Goal: Task Accomplishment & Management: Complete application form

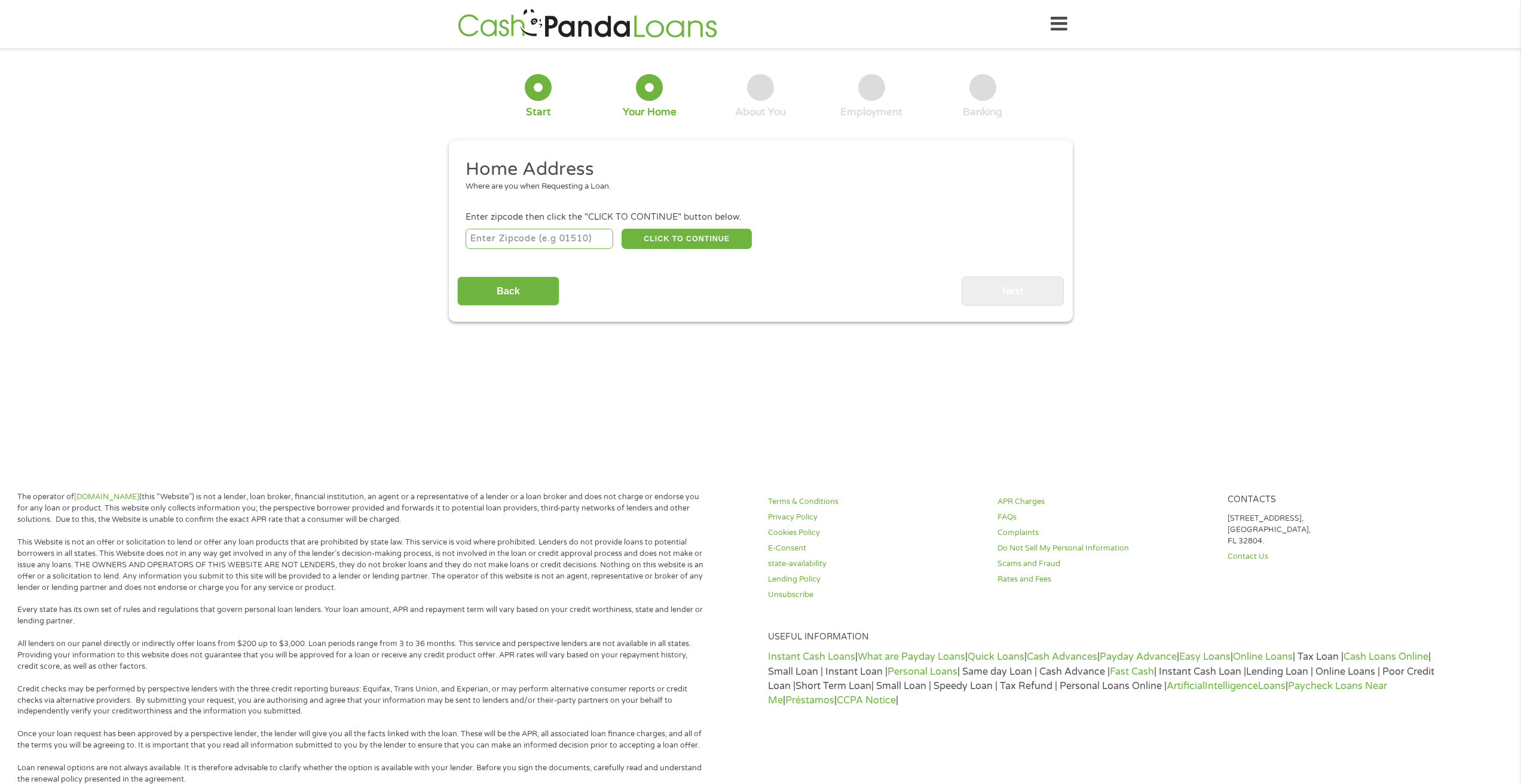
click at [537, 236] on input "number" at bounding box center [539, 239] width 147 height 20
type input "64116"
select select "[US_STATE]"
click at [681, 234] on button "CLICK TO CONTINUE" at bounding box center [686, 239] width 130 height 20
type input "64116"
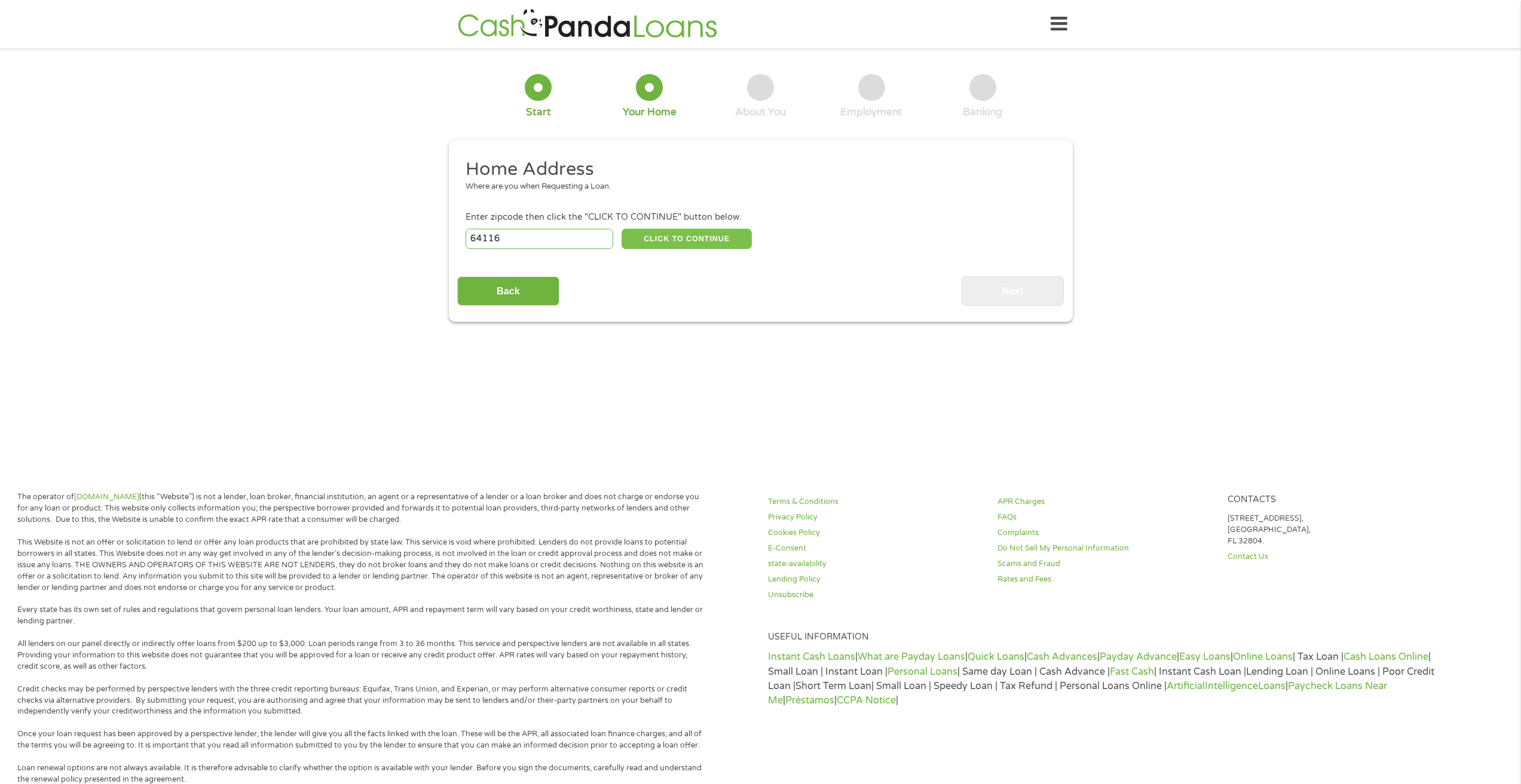
type input "[US_STATE][GEOGRAPHIC_DATA]"
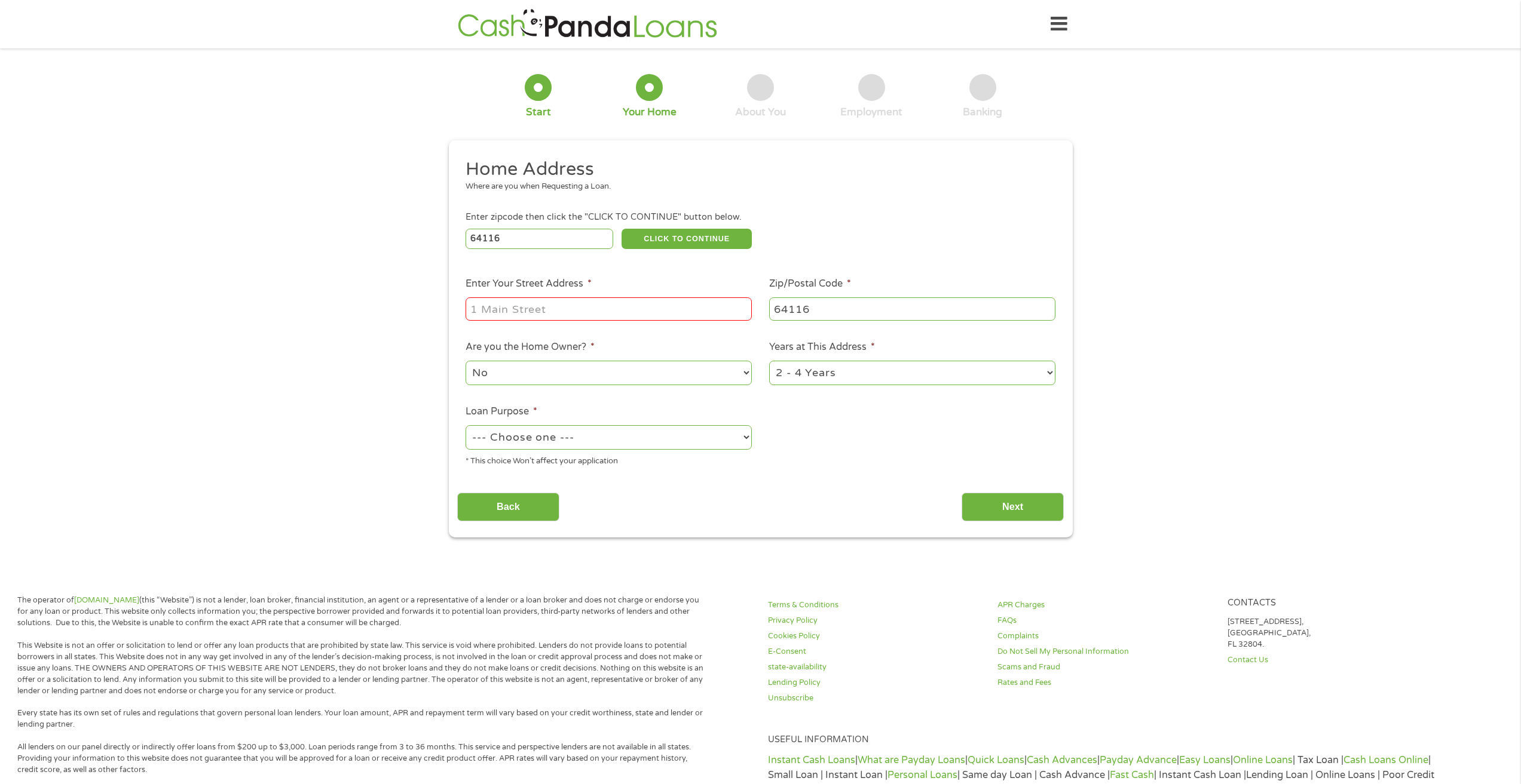
click at [587, 319] on input "Enter Your Street Address *" at bounding box center [609, 309] width 287 height 23
type input "[STREET_ADDRESS]"
click at [667, 434] on select "--- Choose one --- Pay Bills Debt Consolidation Home Improvement Major Purchase…" at bounding box center [609, 438] width 287 height 24
select select "paybills"
click at [465, 426] on select "--- Choose one --- Pay Bills Debt Consolidation Home Improvement Major Purchase…" at bounding box center [609, 438] width 287 height 24
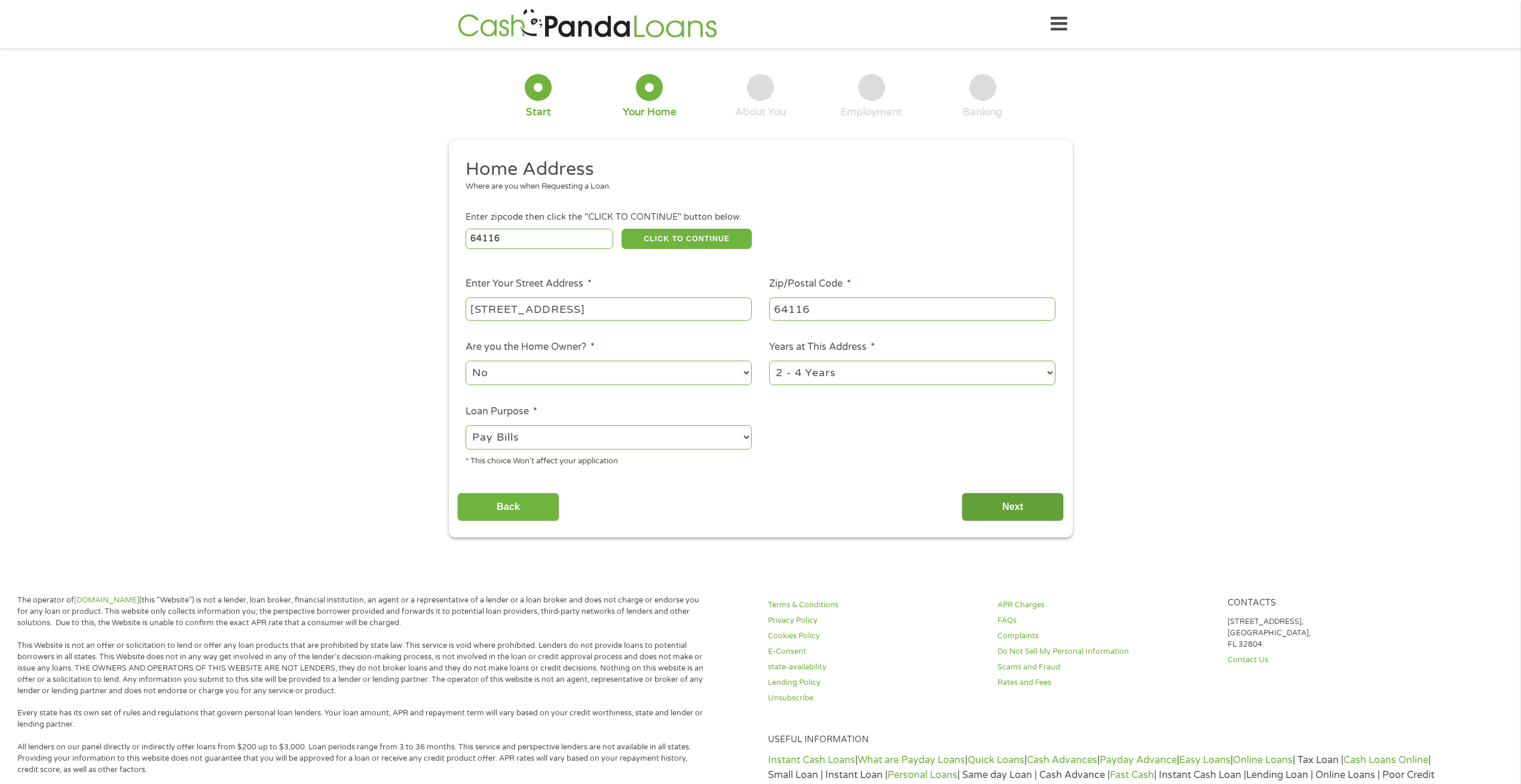
click at [1037, 512] on input "Next" at bounding box center [1013, 507] width 102 height 29
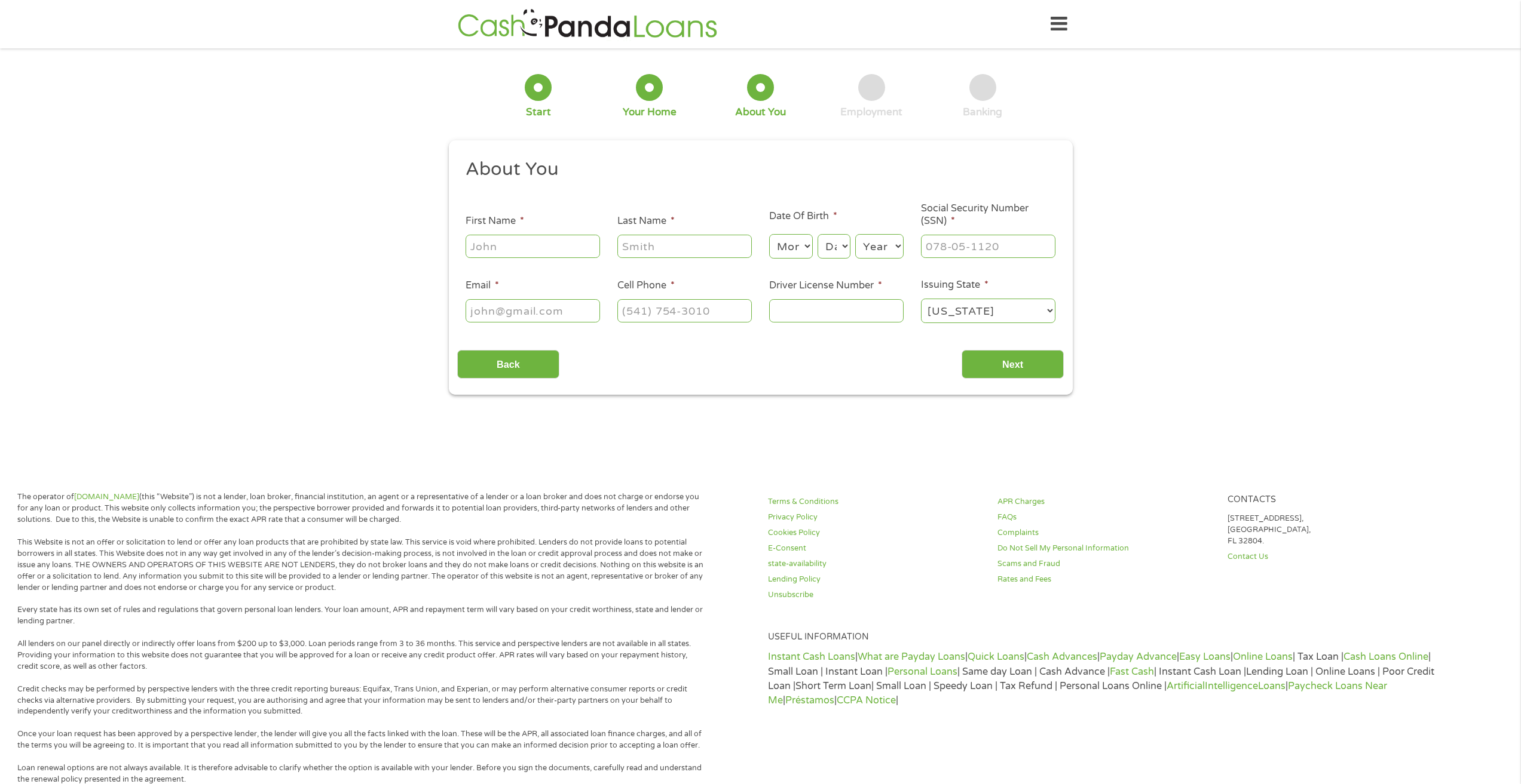
click at [571, 255] on input "First Name *" at bounding box center [533, 246] width 134 height 23
type input "[PERSON_NAME]"
type input "[EMAIL_ADDRESS][DOMAIN_NAME]"
type input "[PHONE_NUMBER]"
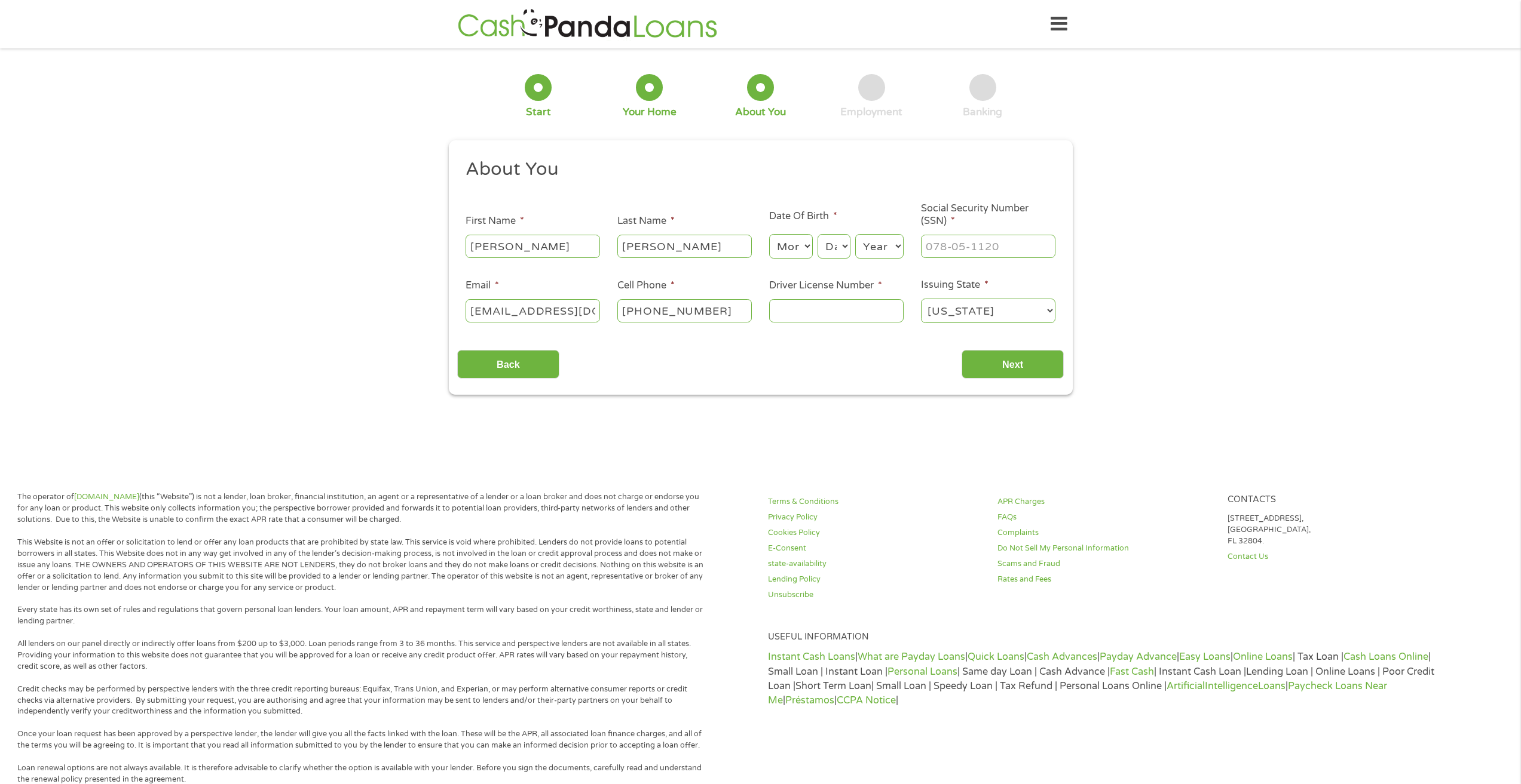
click at [791, 247] on select "Month 1 2 3 4 5 6 7 8 9 10 11 12" at bounding box center [791, 246] width 44 height 24
select select "12"
click at [769, 234] on select "Month 1 2 3 4 5 6 7 8 9 10 11 12" at bounding box center [791, 246] width 44 height 24
click at [843, 251] on select "Day 1 2 3 4 5 6 7 8 9 10 11 12 13 14 15 16 17 18 19 20 21 22 23 24 25 26 27 28 …" at bounding box center [834, 246] width 32 height 24
select select "22"
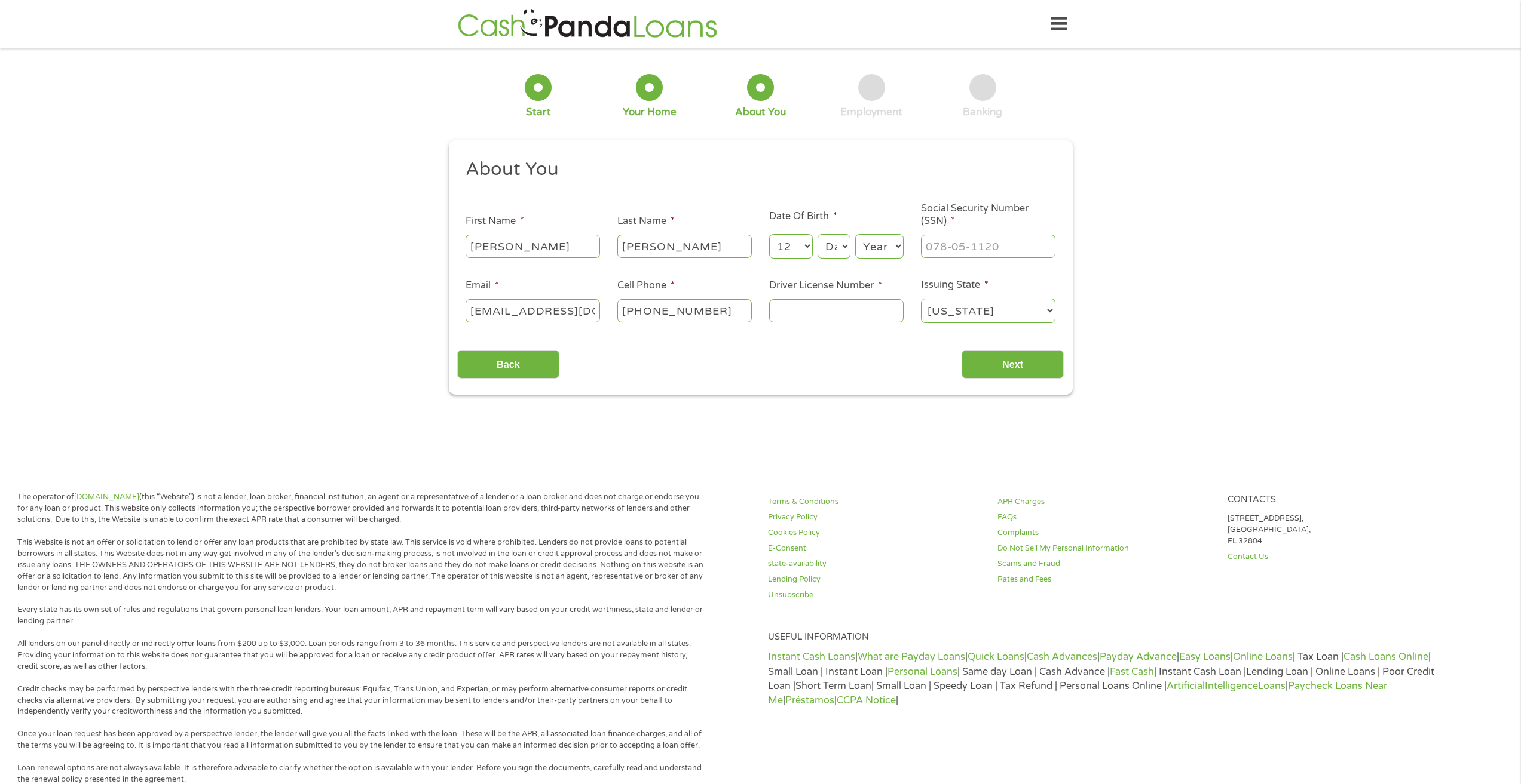
click at [818, 234] on select "Day 1 2 3 4 5 6 7 8 9 10 11 12 13 14 15 16 17 18 19 20 21 22 23 24 25 26 27 28 …" at bounding box center [834, 246] width 32 height 24
click at [880, 250] on select "Year [DATE] 2006 2005 2004 2003 2002 2001 2000 1999 1998 1997 1996 1995 1994 19…" at bounding box center [879, 246] width 49 height 24
select select "1992"
click at [855, 234] on select "Year [DATE] 2006 2005 2004 2003 2002 2001 2000 1999 1998 1997 1996 1995 1994 19…" at bounding box center [879, 246] width 49 height 24
click at [942, 244] on input "___-__-____" at bounding box center [988, 246] width 134 height 23
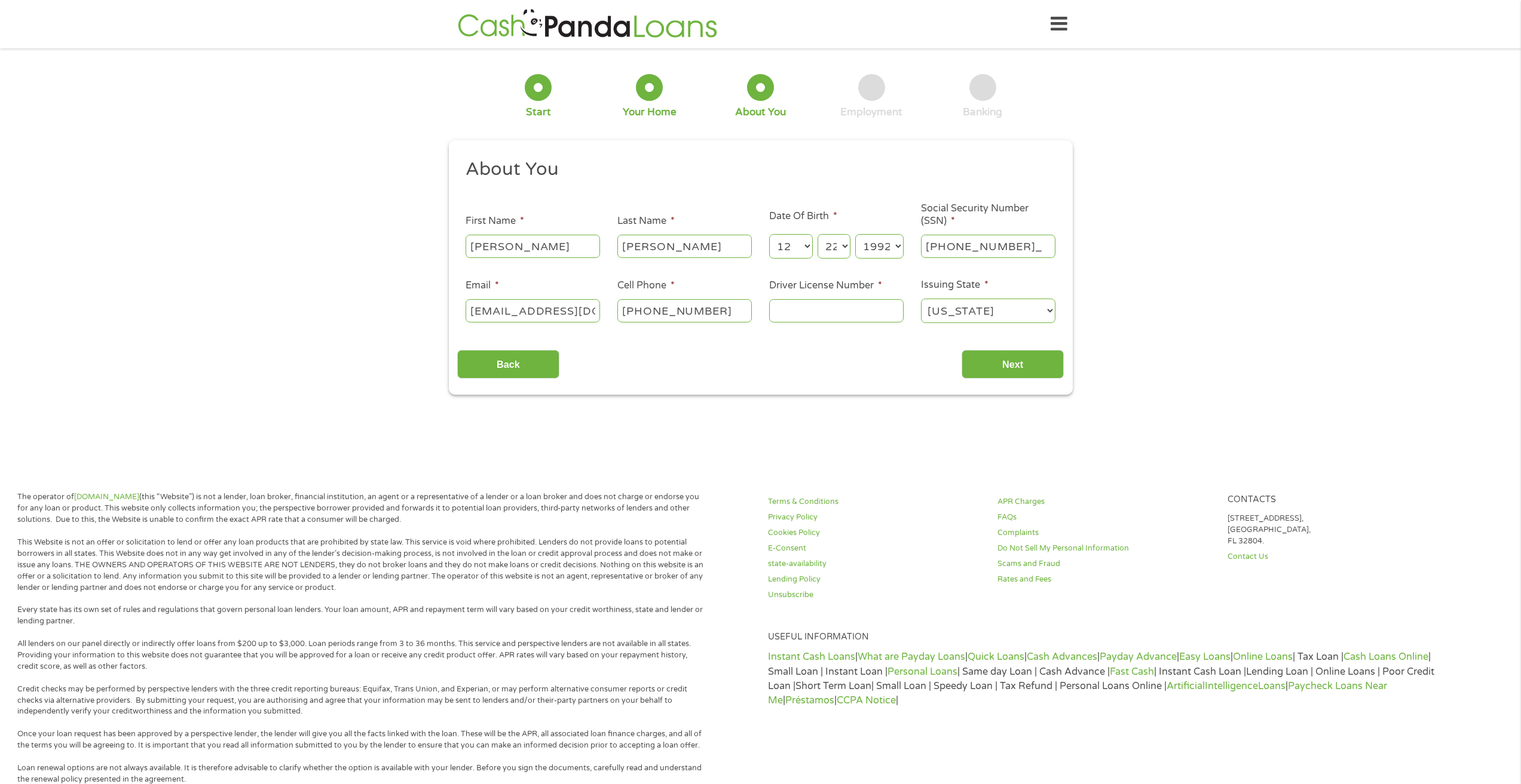
type input "523-87-9387"
click at [864, 310] on input "Driver License Number *" at bounding box center [836, 311] width 134 height 23
type input "z026109006"
click at [996, 356] on input "Next" at bounding box center [1013, 365] width 102 height 29
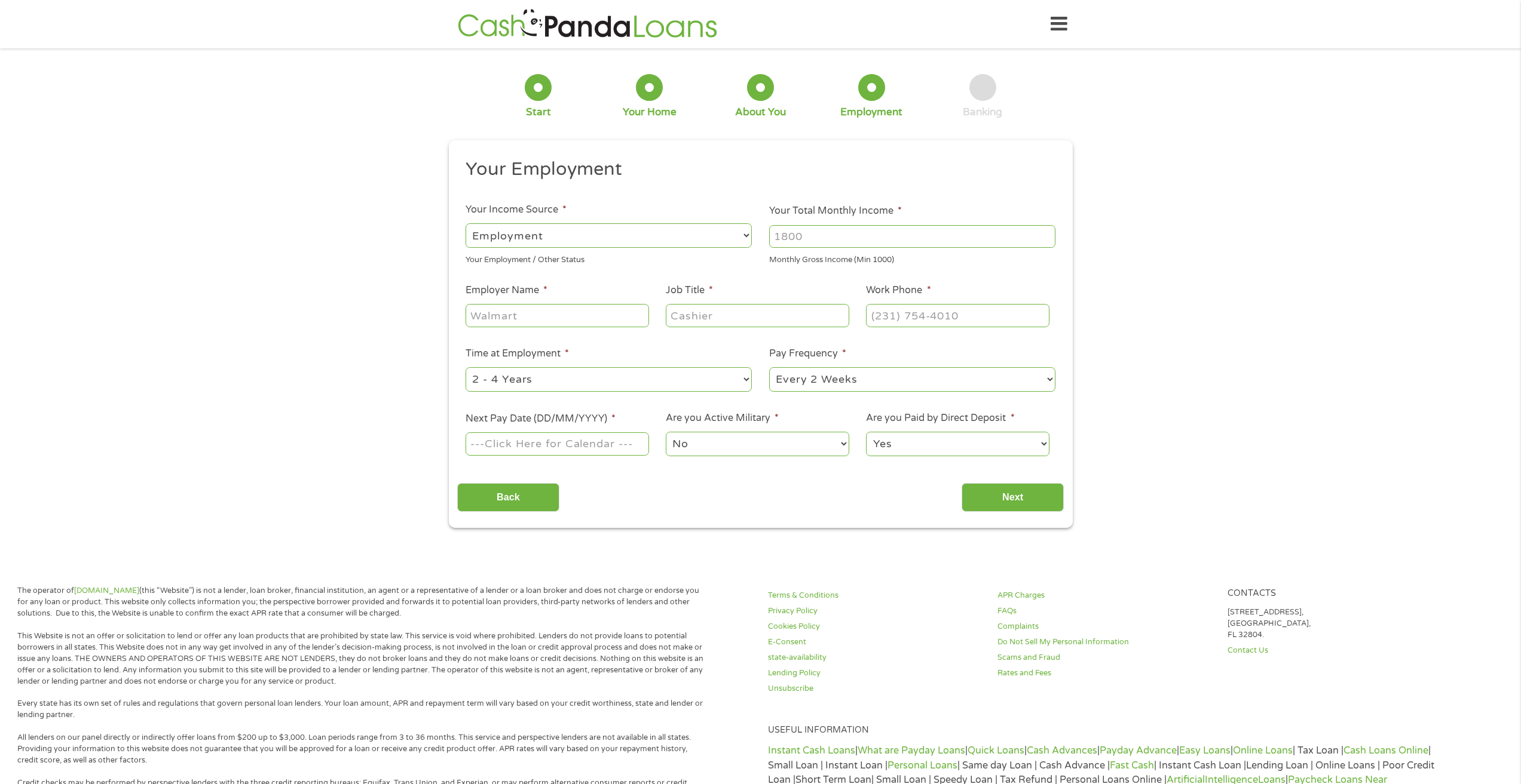
click at [573, 316] on input "Employer Name *" at bounding box center [557, 316] width 183 height 23
type input "[PERSON_NAME]"
click at [724, 316] on input "Job Title *" at bounding box center [757, 316] width 183 height 23
type input "shipping specialist"
click at [923, 320] on input "(___) ___-____" at bounding box center [958, 316] width 183 height 23
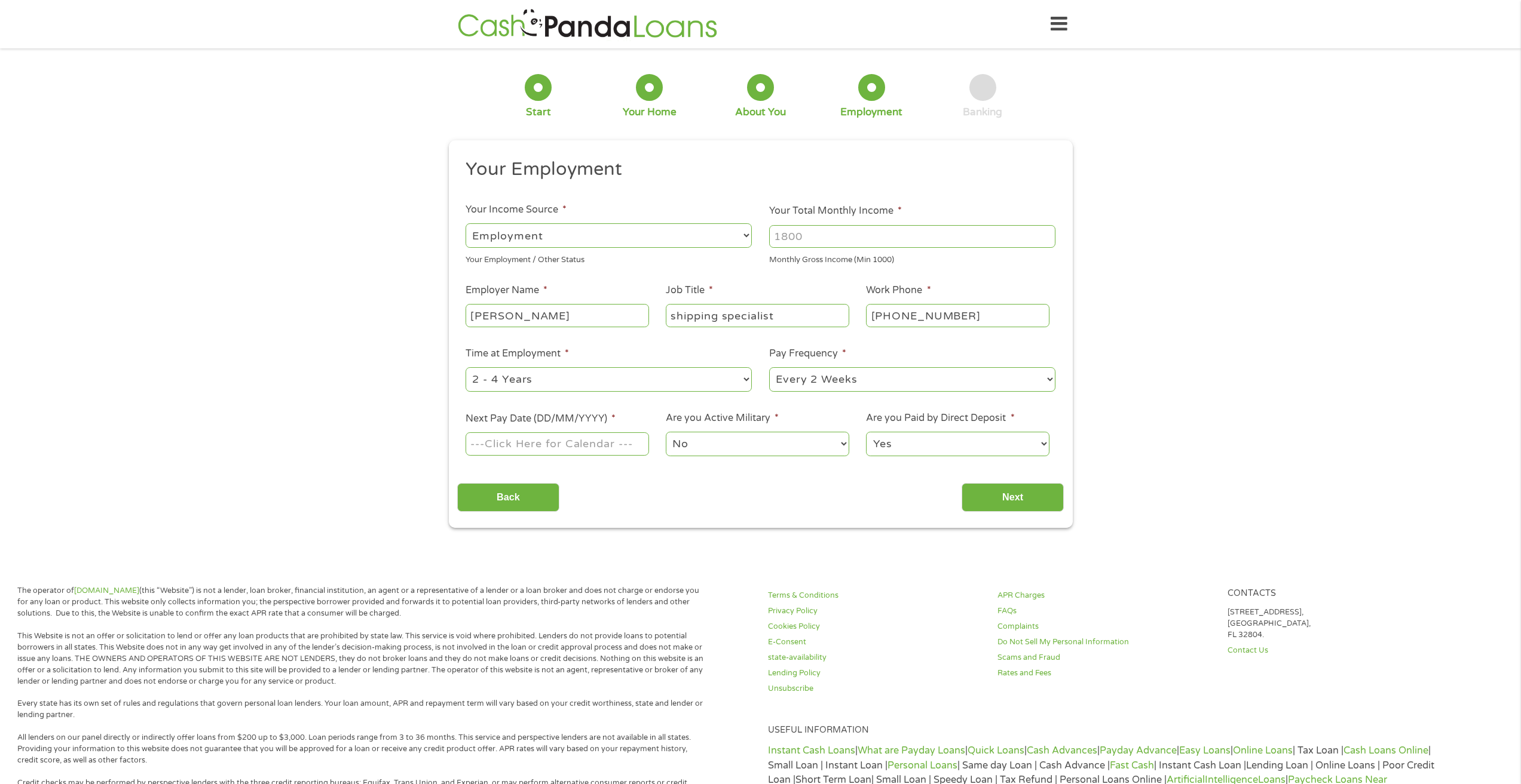
drag, startPoint x: 971, startPoint y: 316, endPoint x: 797, endPoint y: 305, distance: 174.3
click at [797, 305] on ul "Your Employment Your Income Source * --- Choose one --- Employment [DEMOGRAPHIC…" at bounding box center [760, 312] width 606 height 309
type input "[PHONE_NUMBER]"
click at [615, 376] on select "--- Choose one --- 1 Year or less 1 - 2 Years 2 - 4 Years Over 4 Years" at bounding box center [609, 379] width 287 height 24
select select "24months"
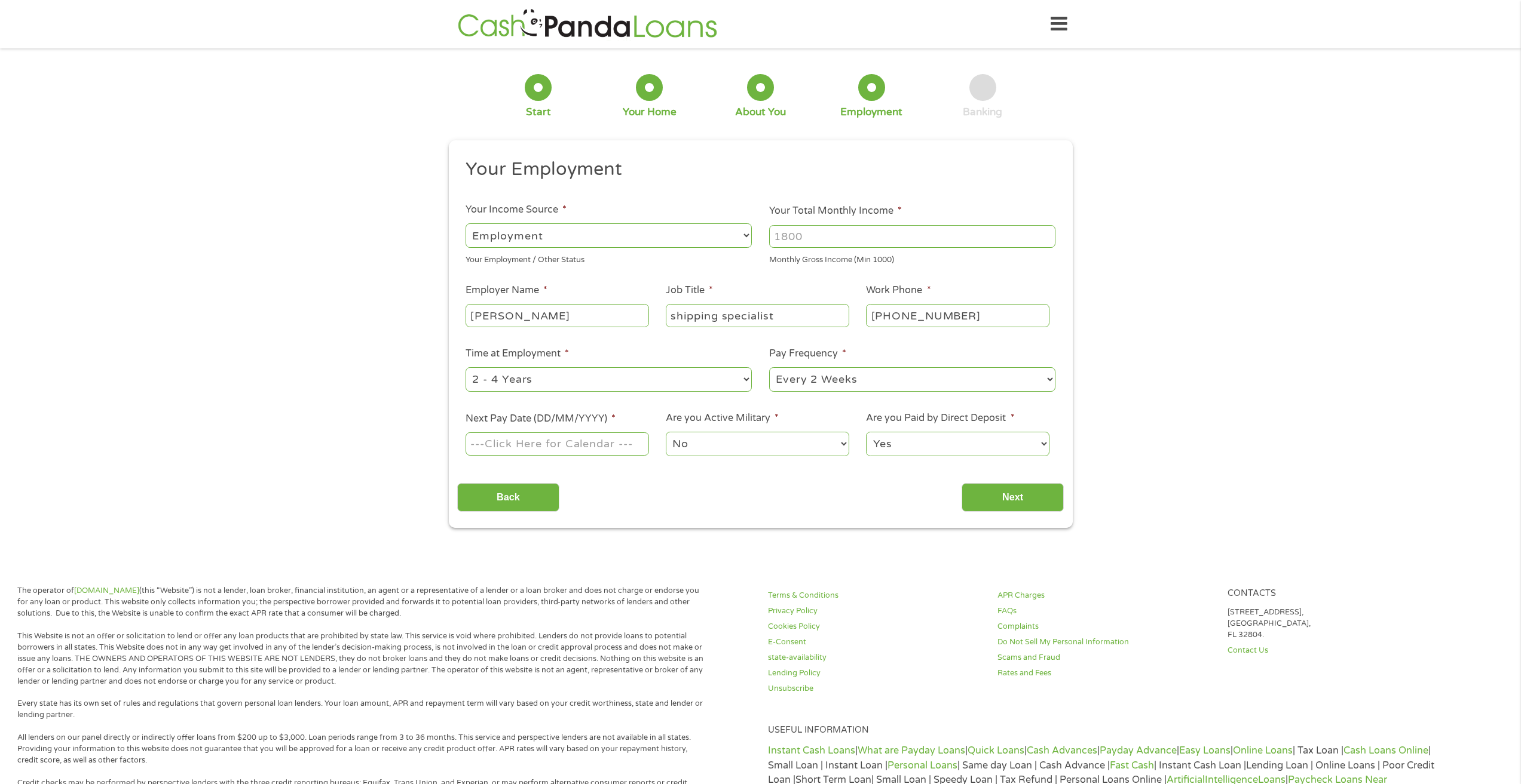
click at [465, 367] on select "--- Choose one --- 1 Year or less 1 - 2 Years 2 - 4 Years Over 4 Years" at bounding box center [609, 379] width 287 height 24
click at [566, 448] on input "Next Pay Date (DD/MM/YYYY) *" at bounding box center [557, 443] width 183 height 23
type input "[DATE]"
click at [743, 447] on select "No Yes" at bounding box center [757, 444] width 183 height 24
click at [932, 498] on div "Back Next" at bounding box center [760, 493] width 606 height 38
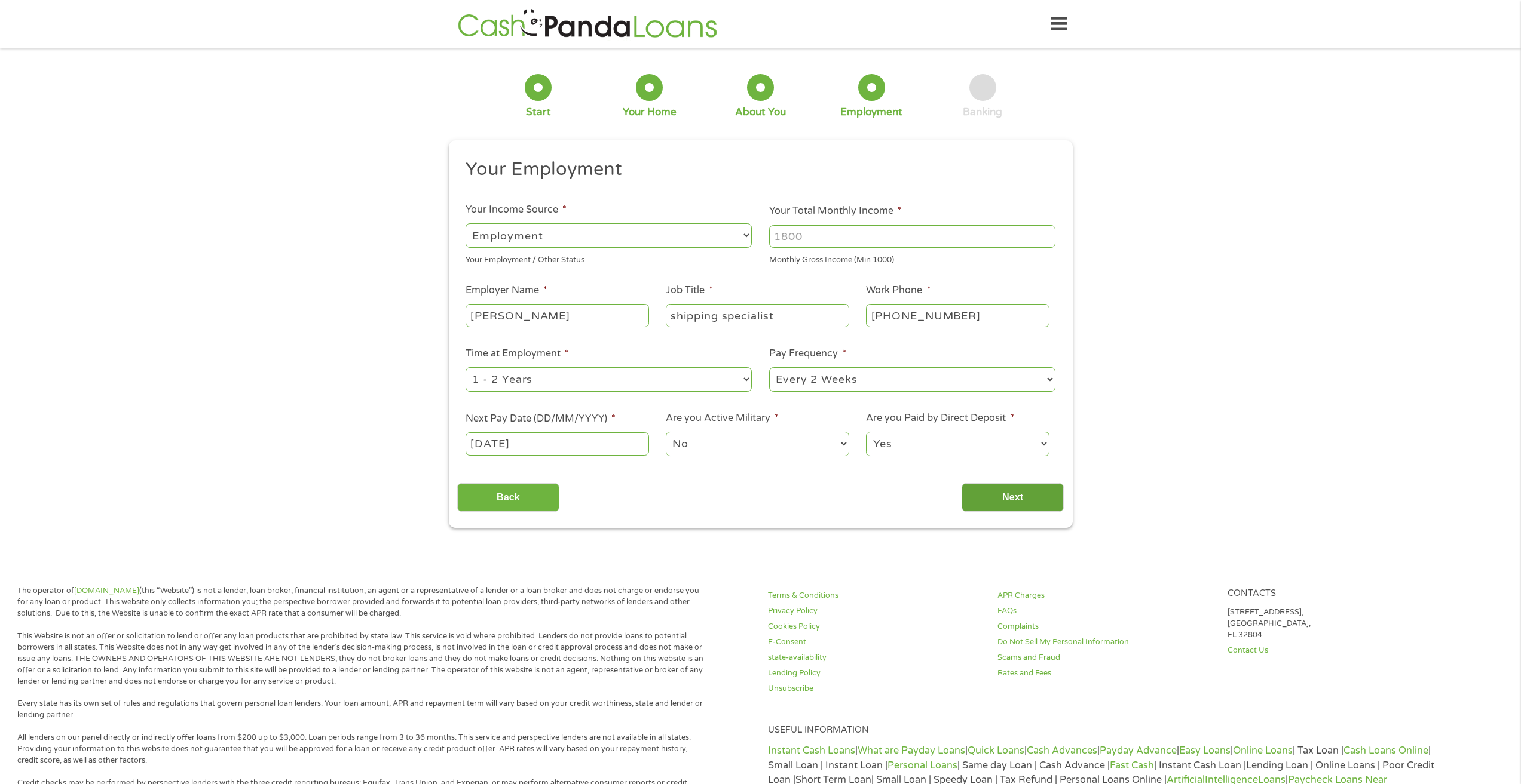
click at [991, 491] on input "Next" at bounding box center [1013, 498] width 102 height 29
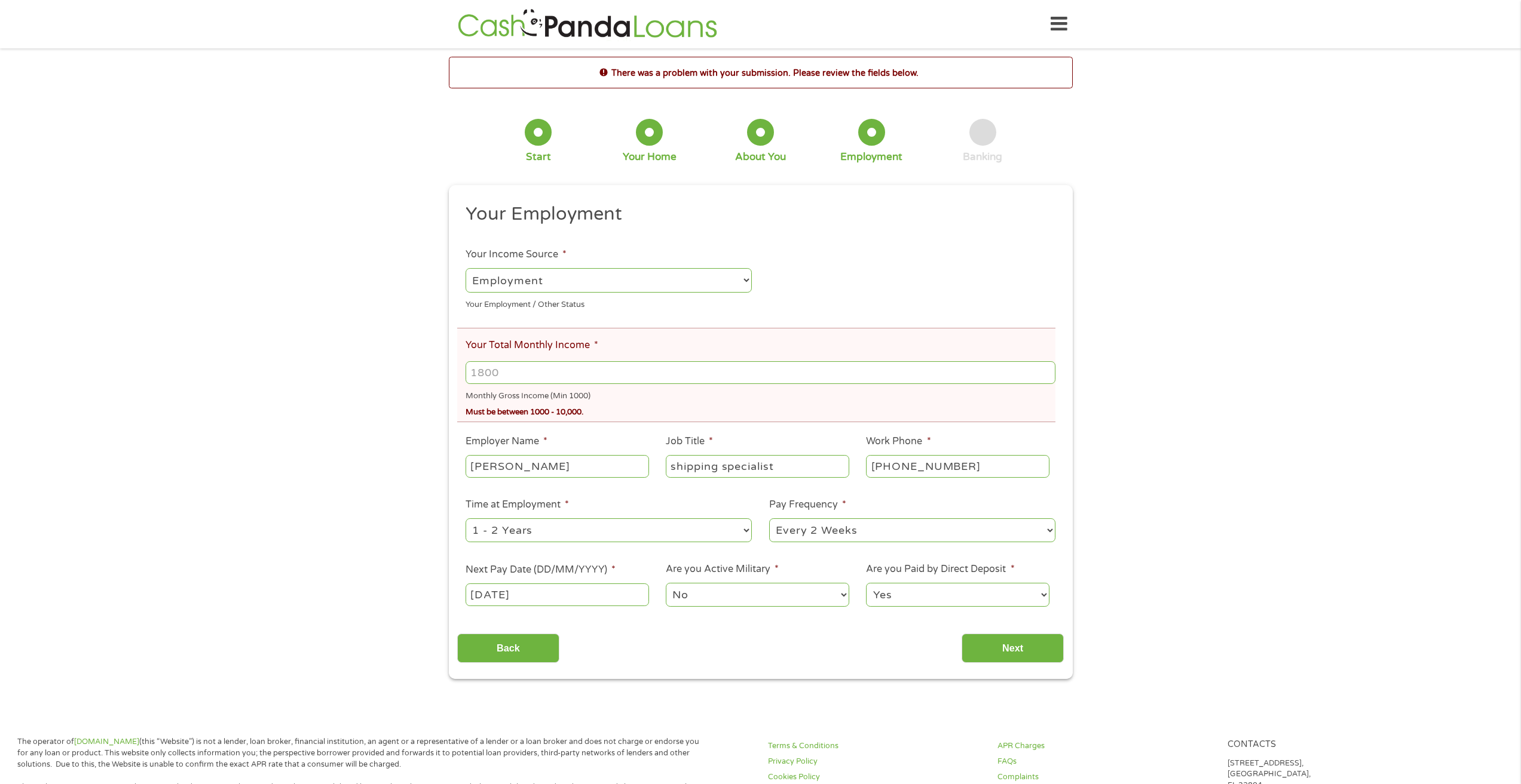
drag, startPoint x: 584, startPoint y: 373, endPoint x: 489, endPoint y: 375, distance: 95.0
click at [489, 375] on input "Your Total Monthly Income *" at bounding box center [760, 373] width 589 height 23
type input "3600"
click at [1014, 649] on input "Next" at bounding box center [1013, 648] width 102 height 29
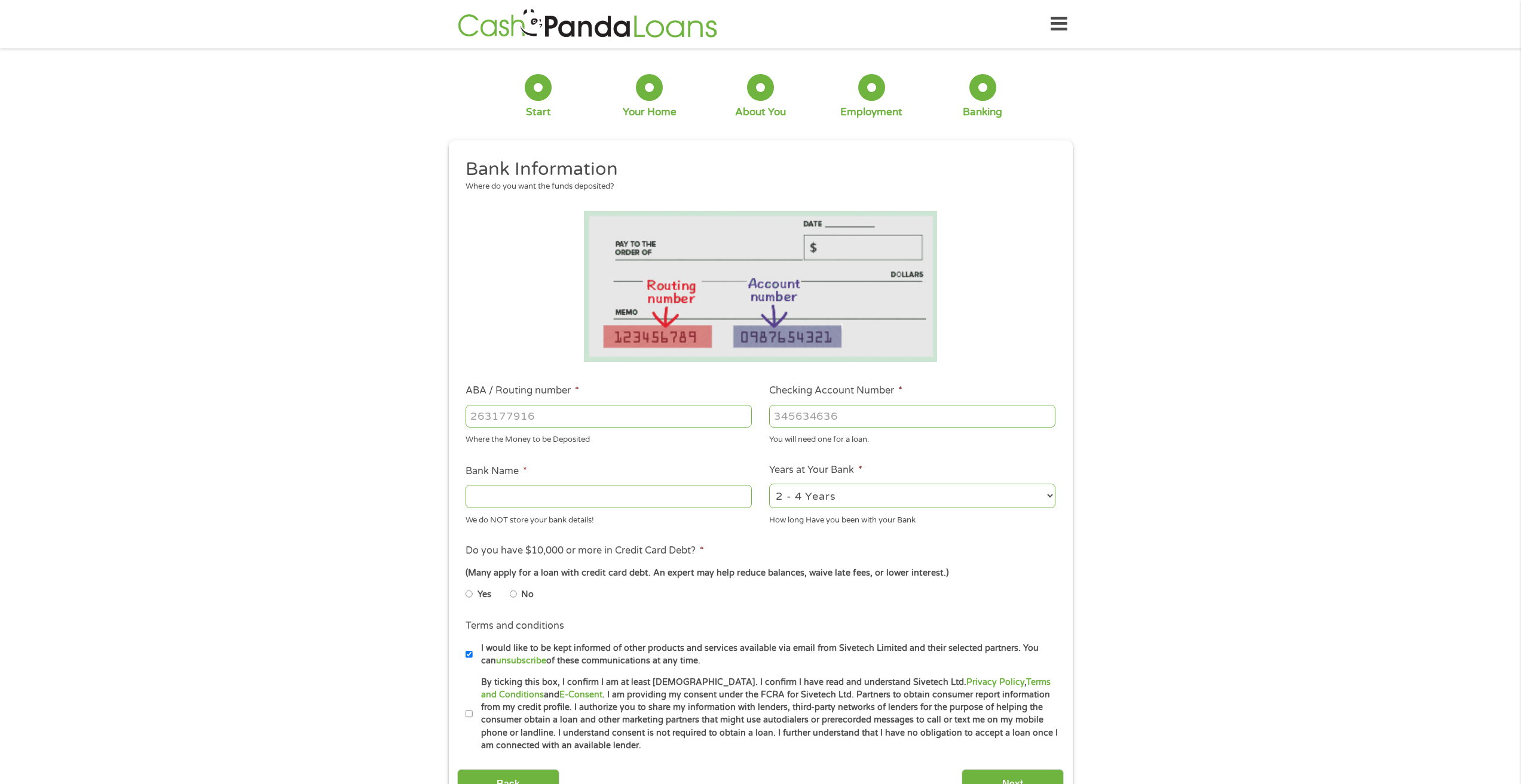
click at [603, 424] on input "ABA / Routing number *" at bounding box center [609, 416] width 287 height 23
type input "101000695"
type input "UMB NA"
type input "101000695"
click at [780, 418] on input "Checking Account Number *" at bounding box center [912, 416] width 287 height 23
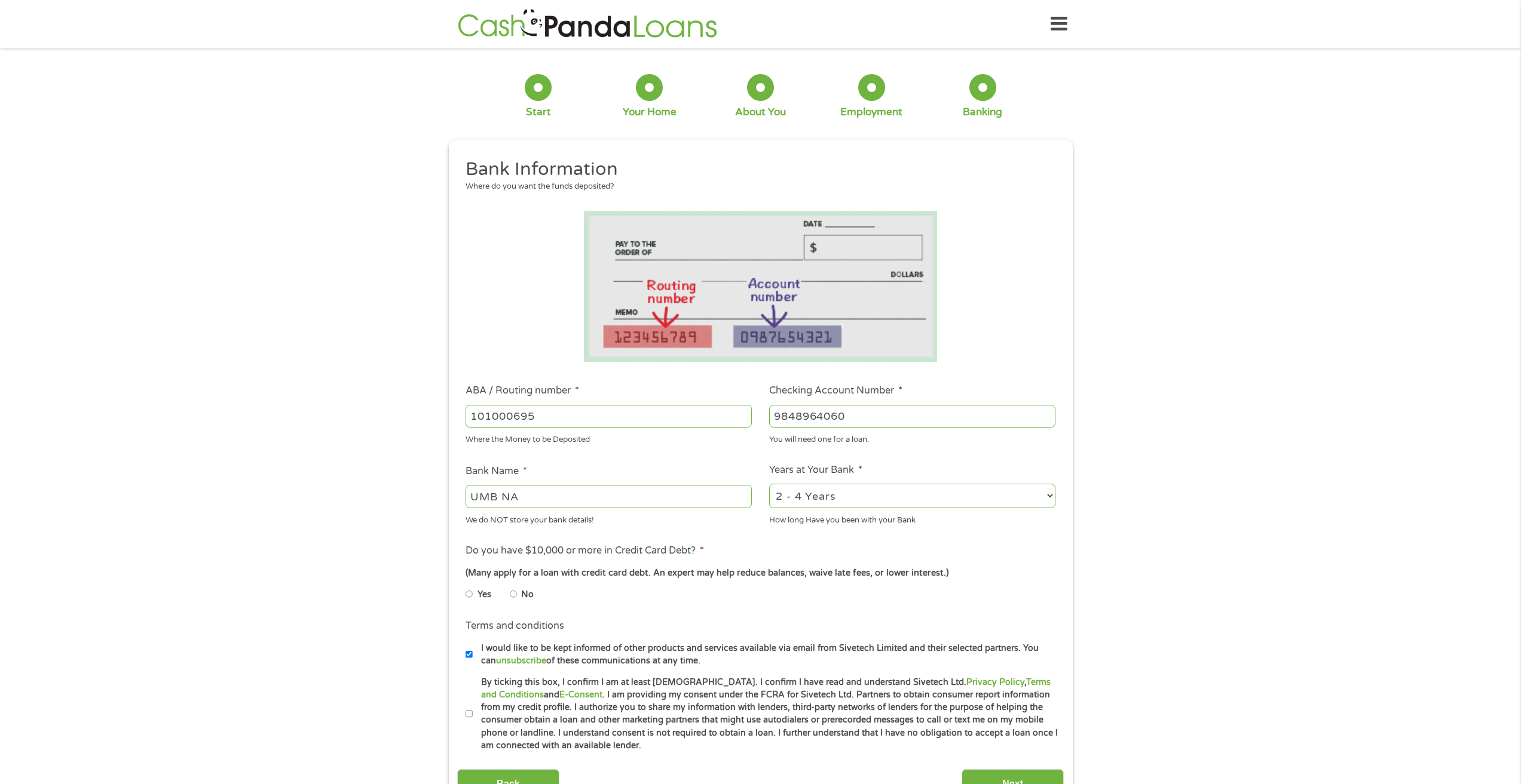
type input "9848964060"
click at [518, 593] on li "No" at bounding box center [531, 594] width 43 height 23
click at [510, 596] on input "No" at bounding box center [513, 595] width 7 height 19
radio input "true"
click at [469, 707] on input "By ticking this box, I confirm I am at least [DEMOGRAPHIC_DATA]. I confirm I ha…" at bounding box center [469, 714] width 7 height 19
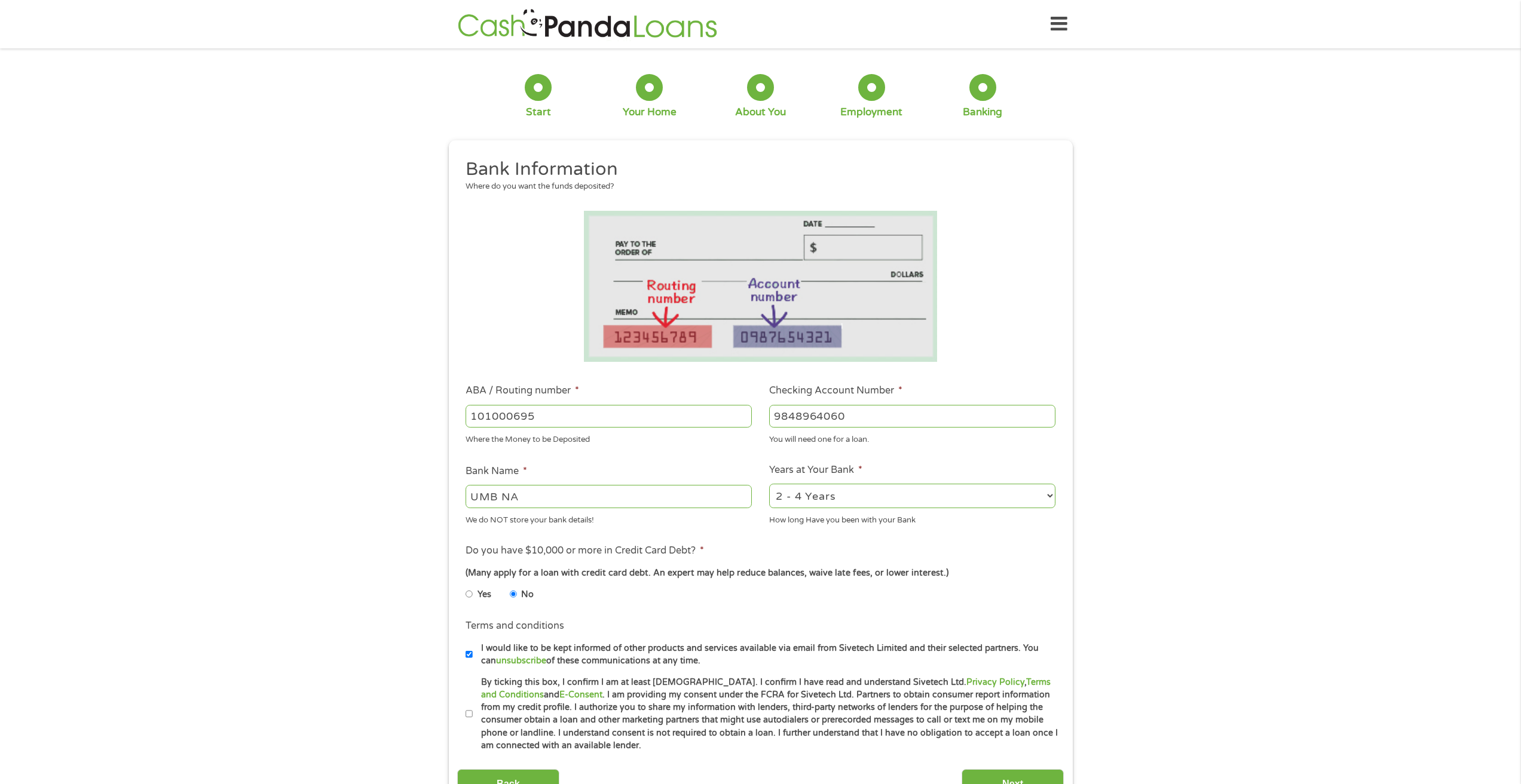
checkbox input "true"
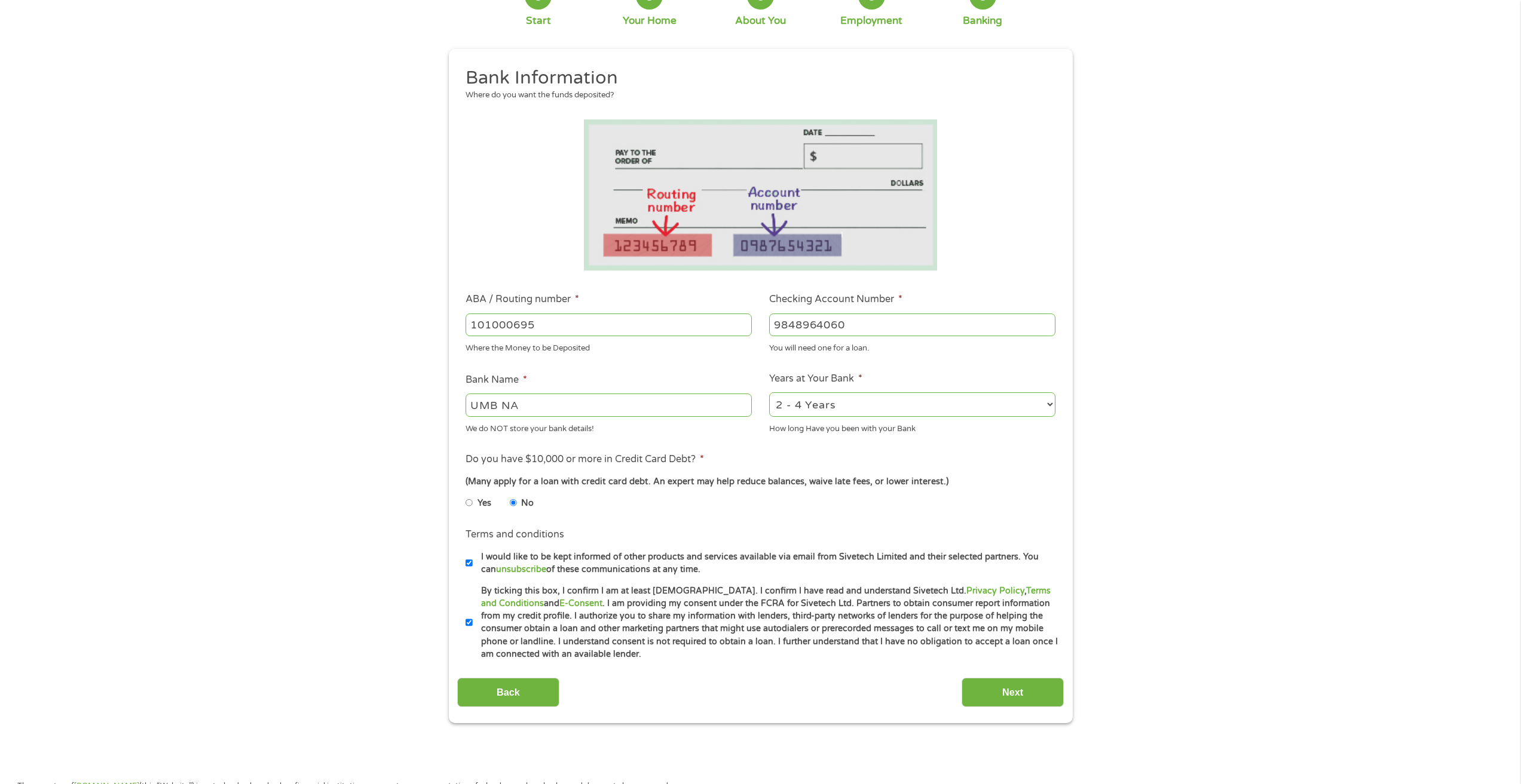
scroll to position [179, 0]
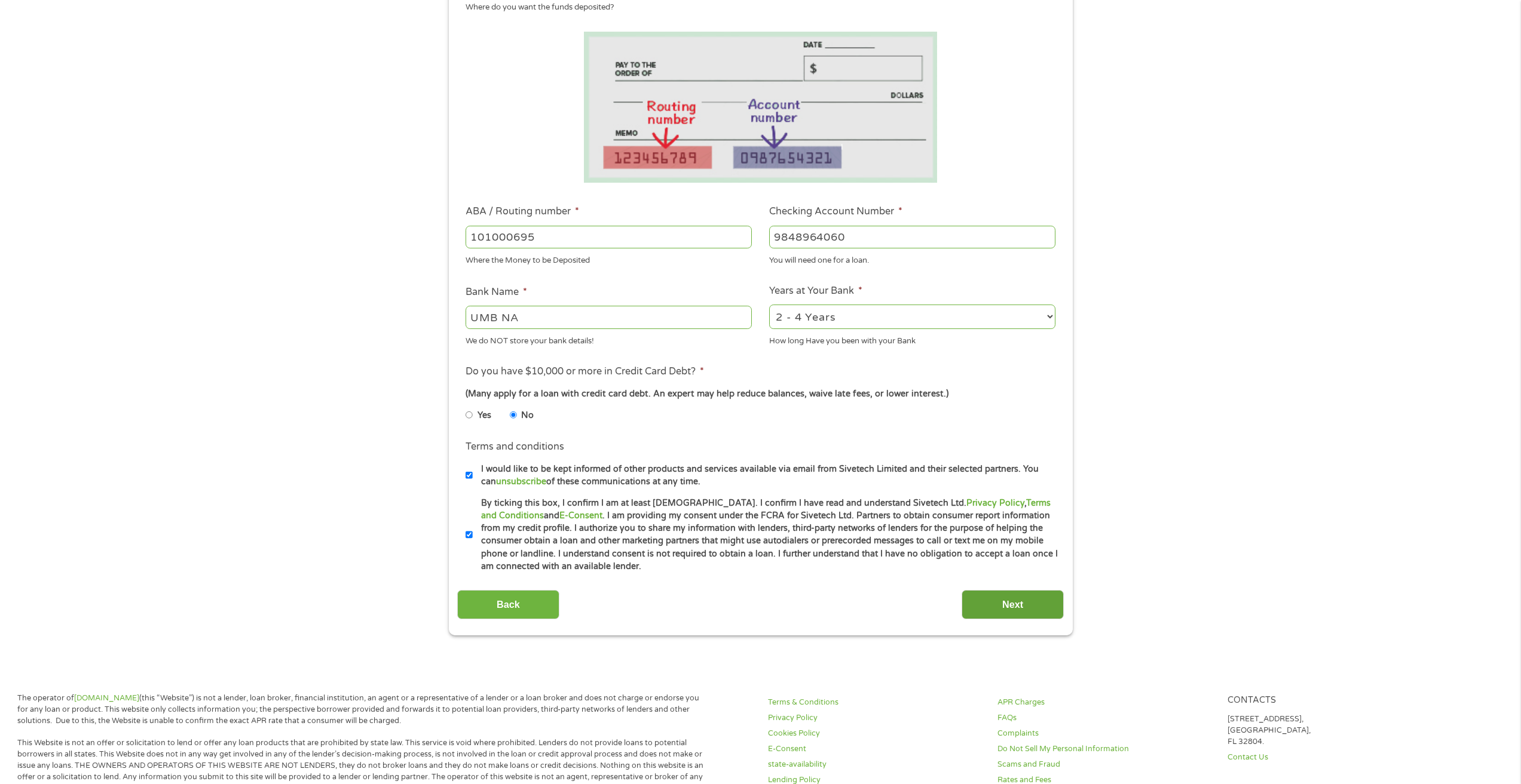
click at [1002, 600] on input "Next" at bounding box center [1013, 604] width 102 height 29
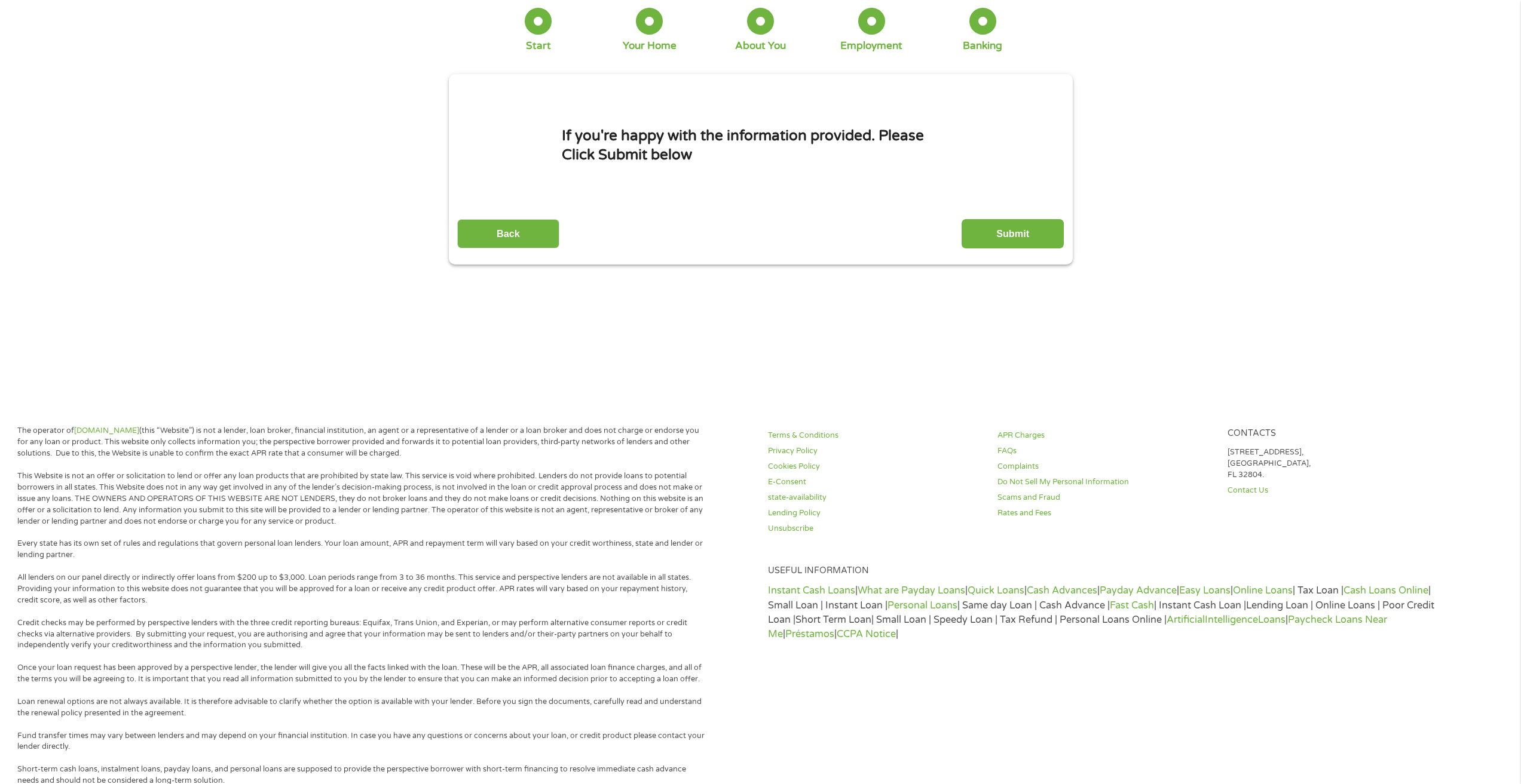
scroll to position [0, 0]
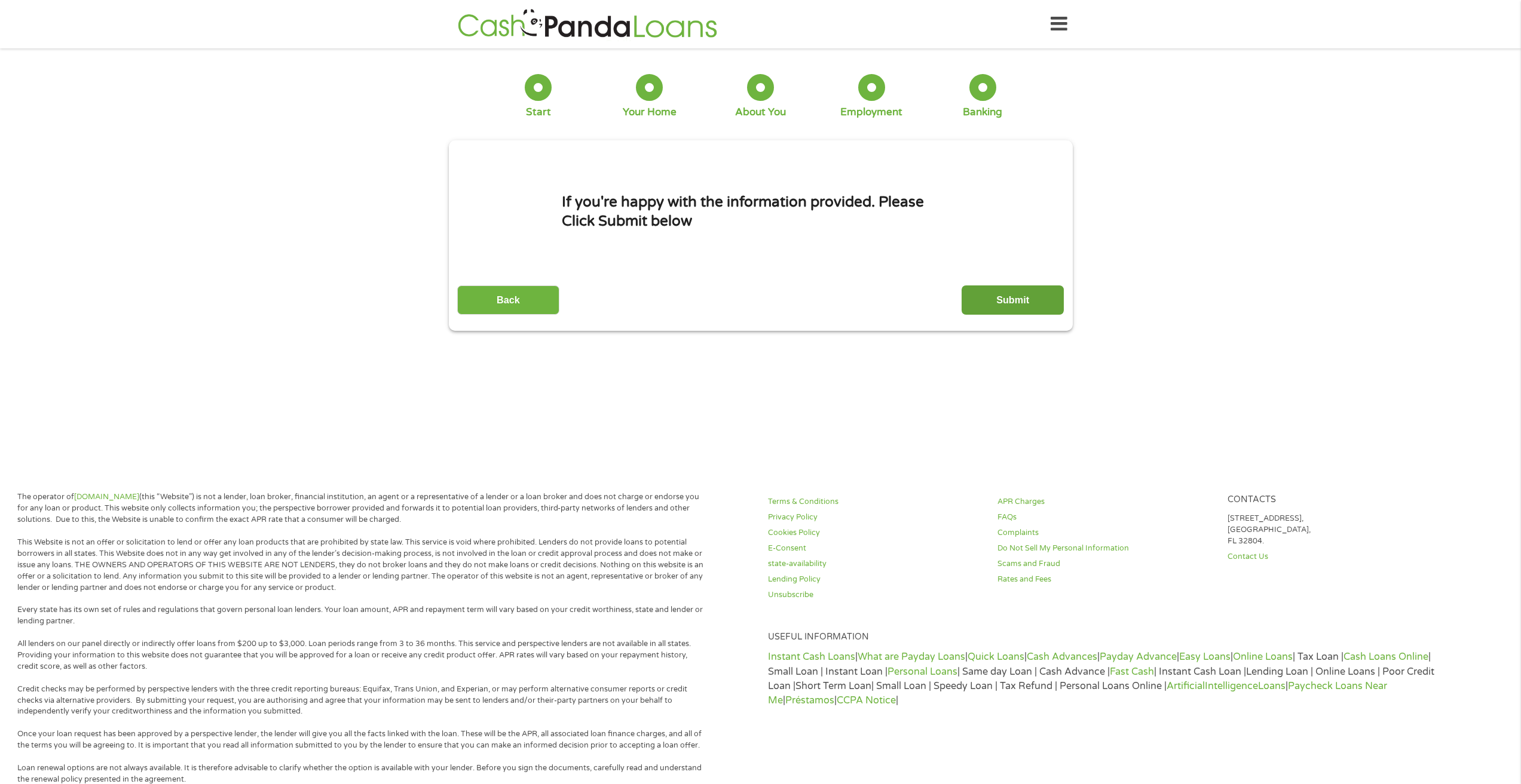
click at [1035, 305] on input "Submit" at bounding box center [1013, 300] width 102 height 29
